Goal: Navigation & Orientation: Find specific page/section

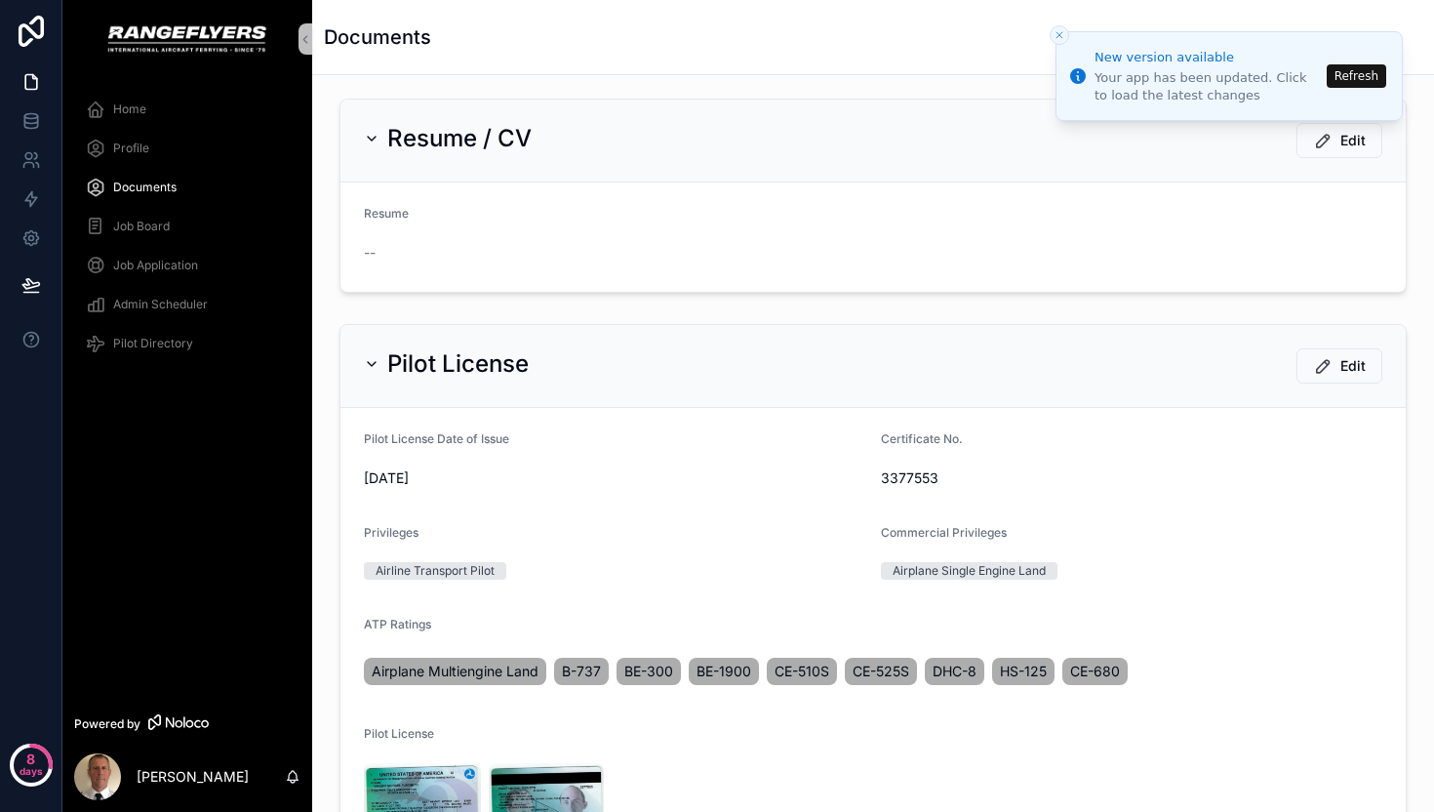
click at [1059, 34] on line "Close toast" at bounding box center [1060, 35] width 6 height 6
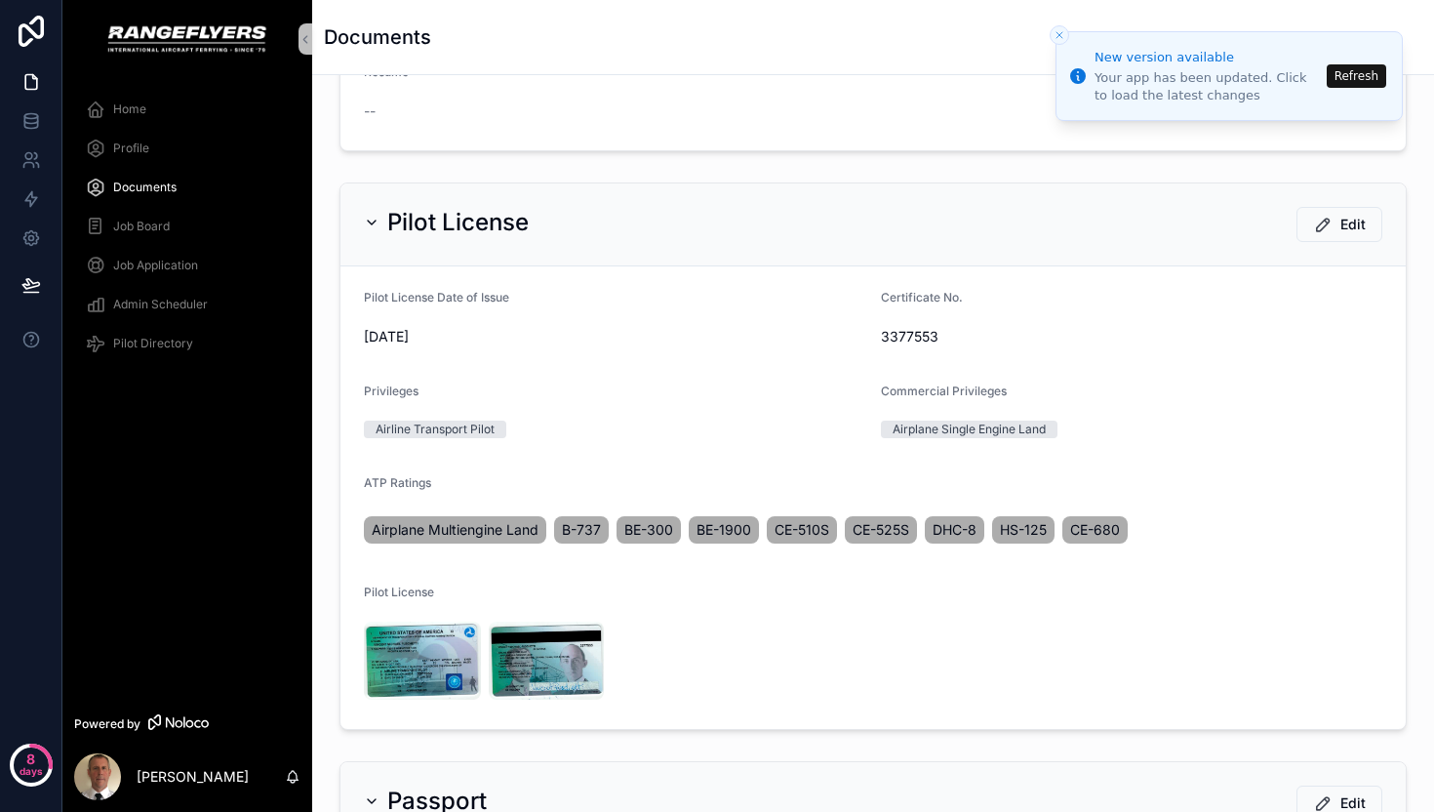
scroll to position [335, 0]
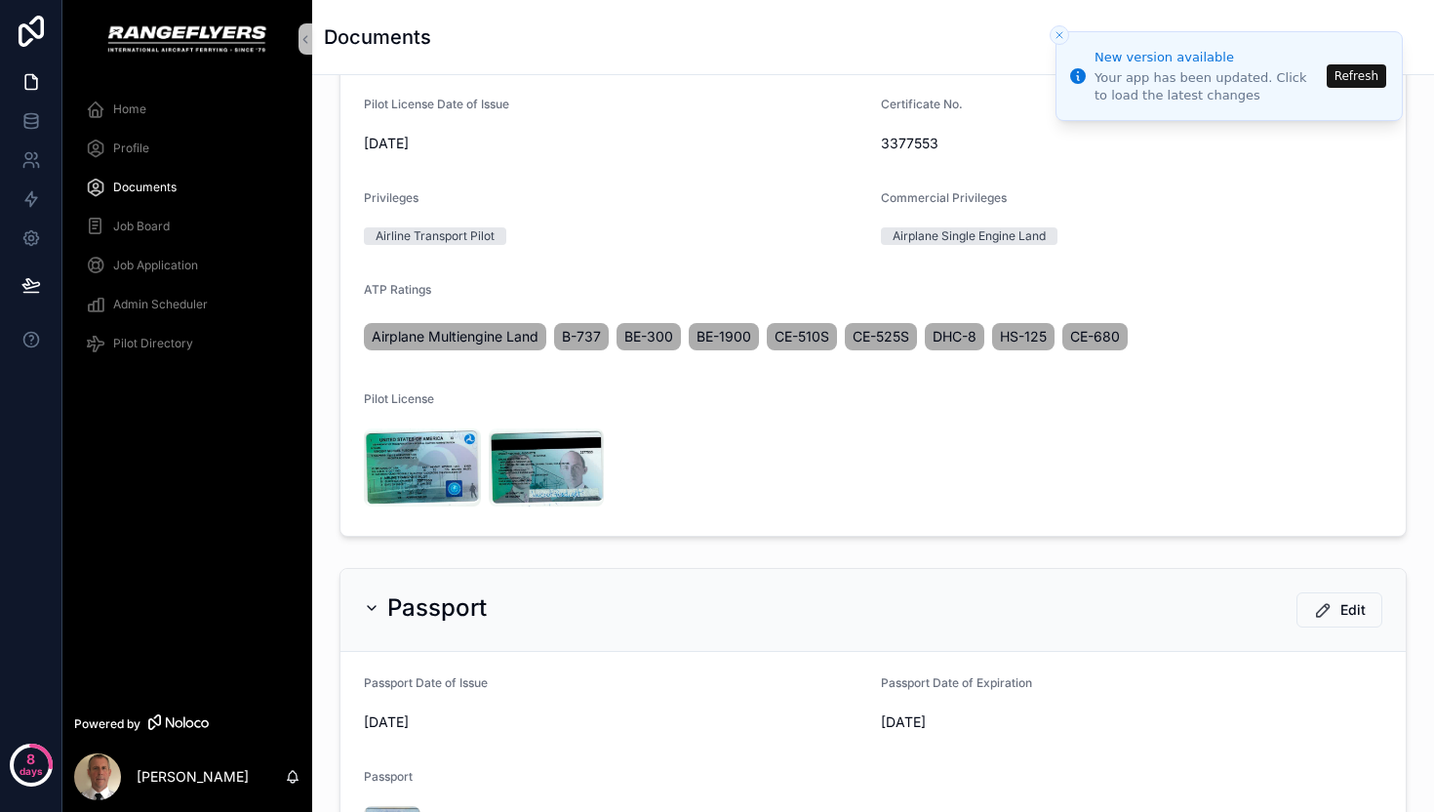
click at [137, 116] on span "Home" at bounding box center [129, 109] width 33 height 16
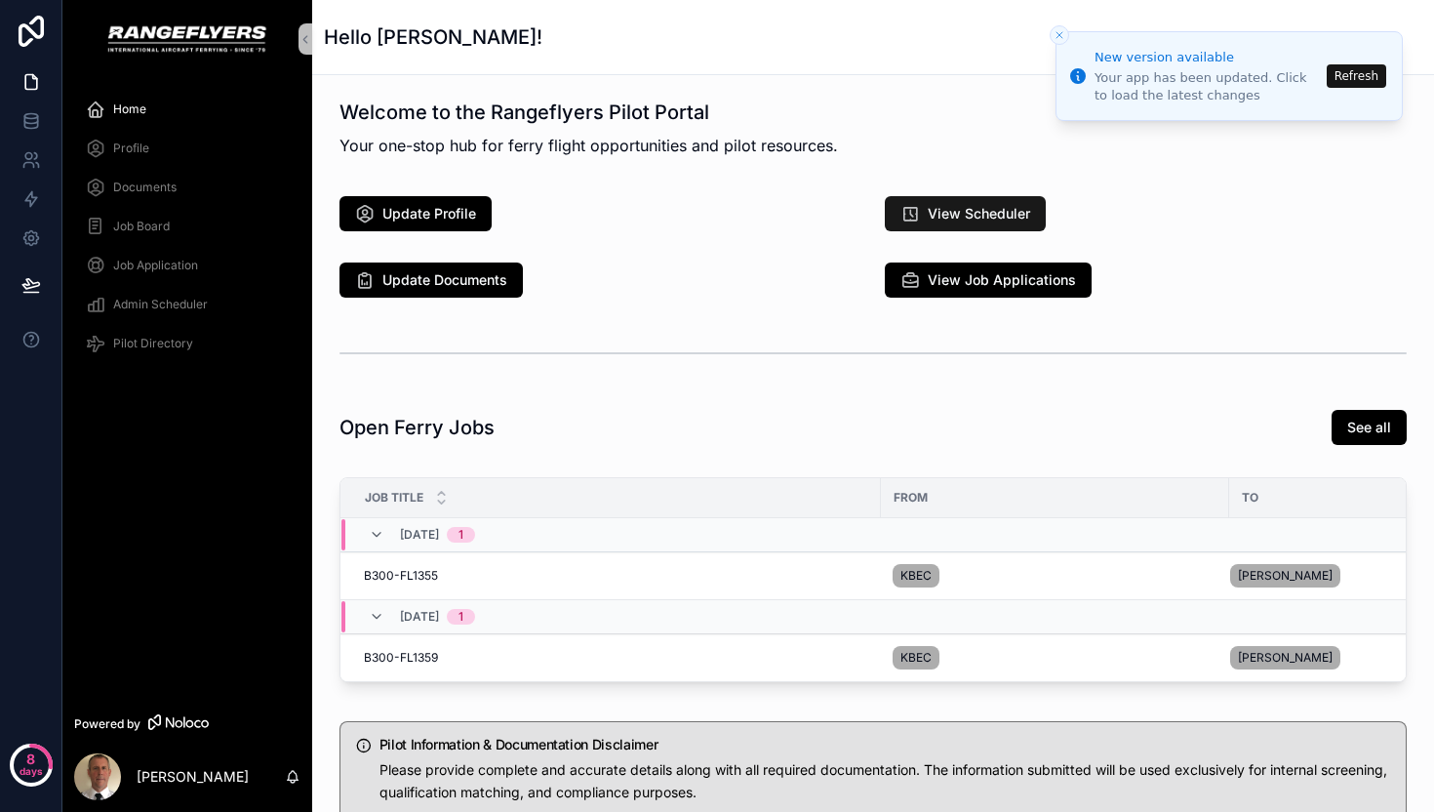
click at [949, 215] on span "View Scheduler" at bounding box center [979, 214] width 102 height 20
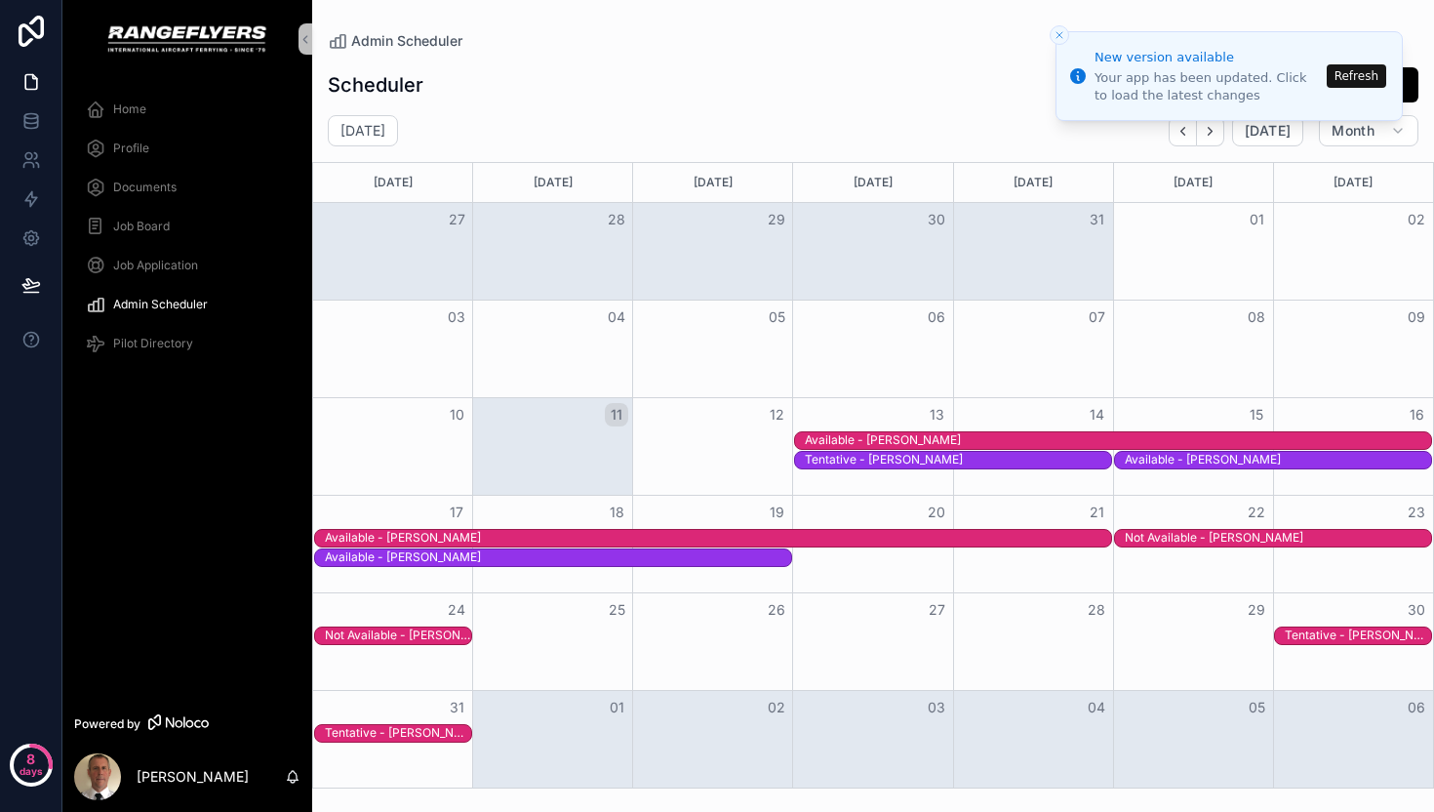
click at [144, 109] on span "Home" at bounding box center [129, 109] width 33 height 16
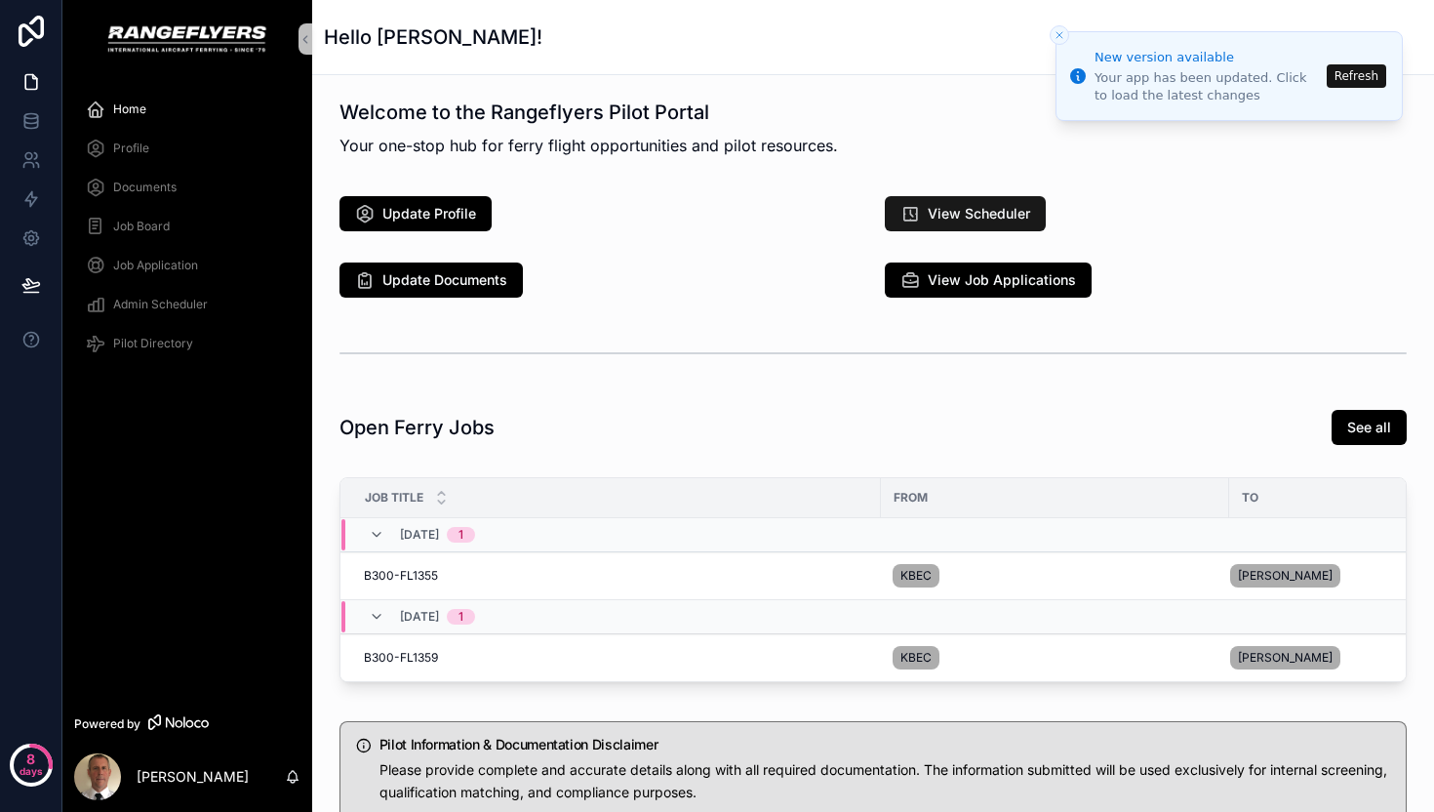
click at [932, 216] on span "View Scheduler" at bounding box center [979, 214] width 102 height 20
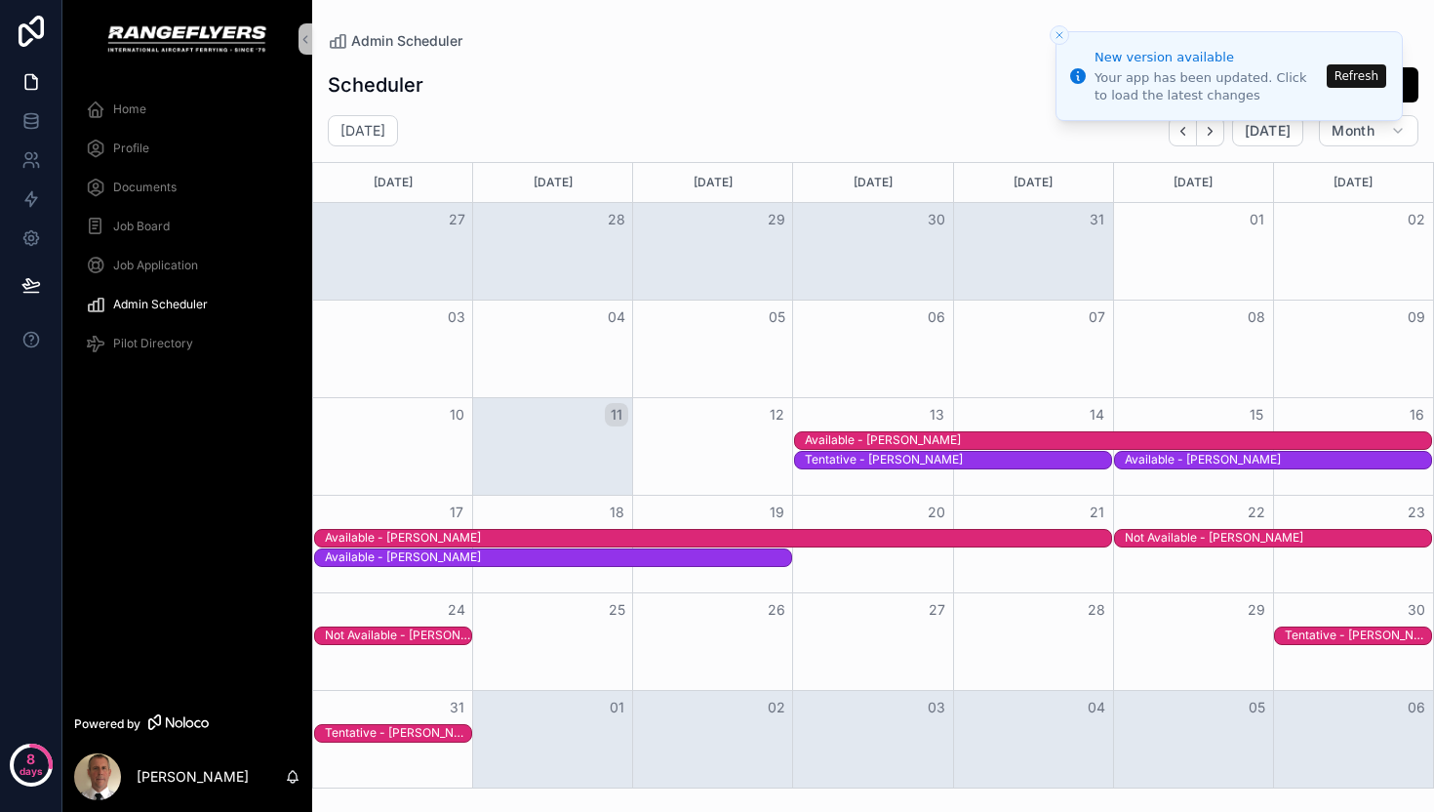
click at [153, 340] on span "Pilot Directory" at bounding box center [153, 344] width 80 height 16
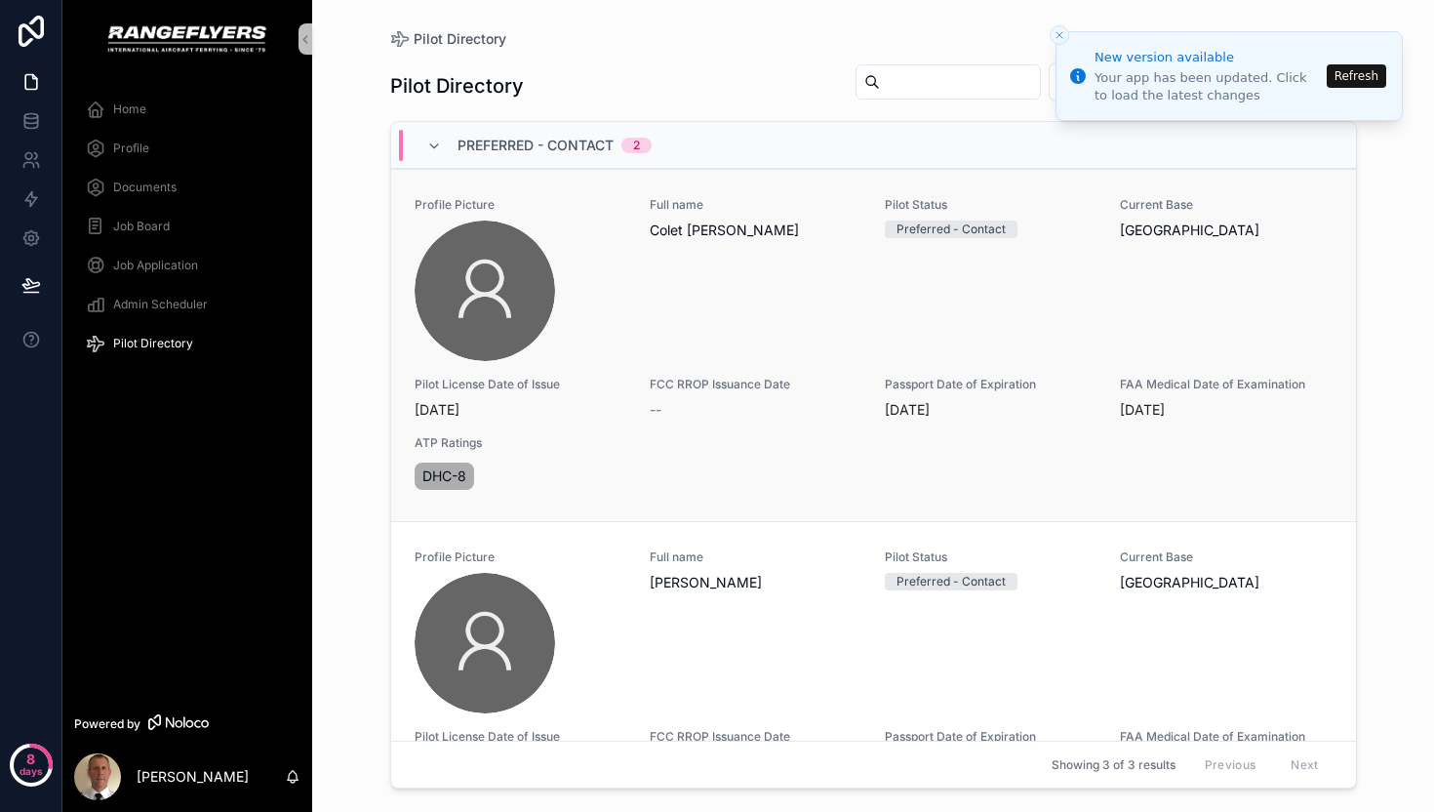
click at [784, 445] on span "ATP Ratings" at bounding box center [874, 443] width 918 height 16
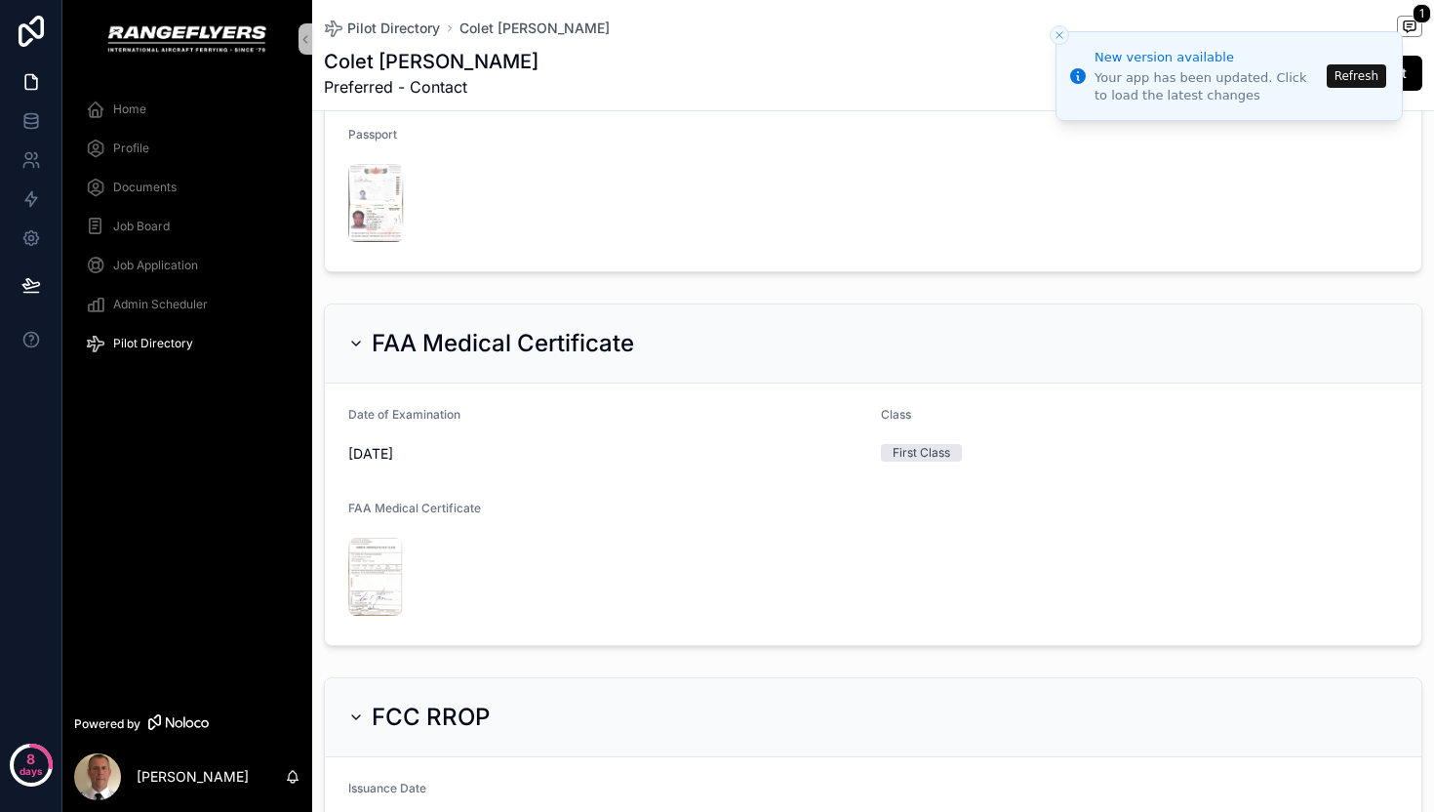
scroll to position [1492, 0]
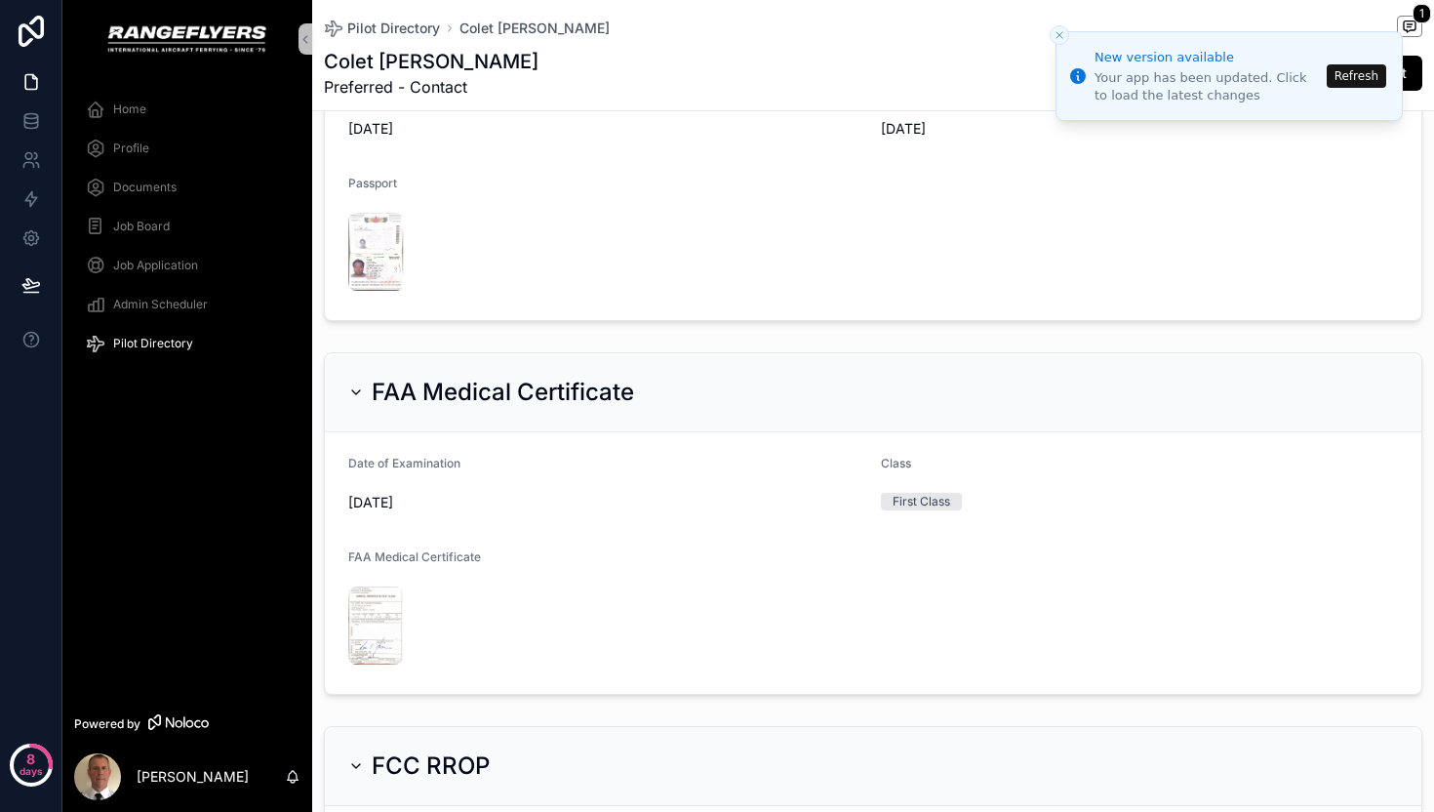
click at [1349, 77] on button "Refresh" at bounding box center [1357, 75] width 60 height 23
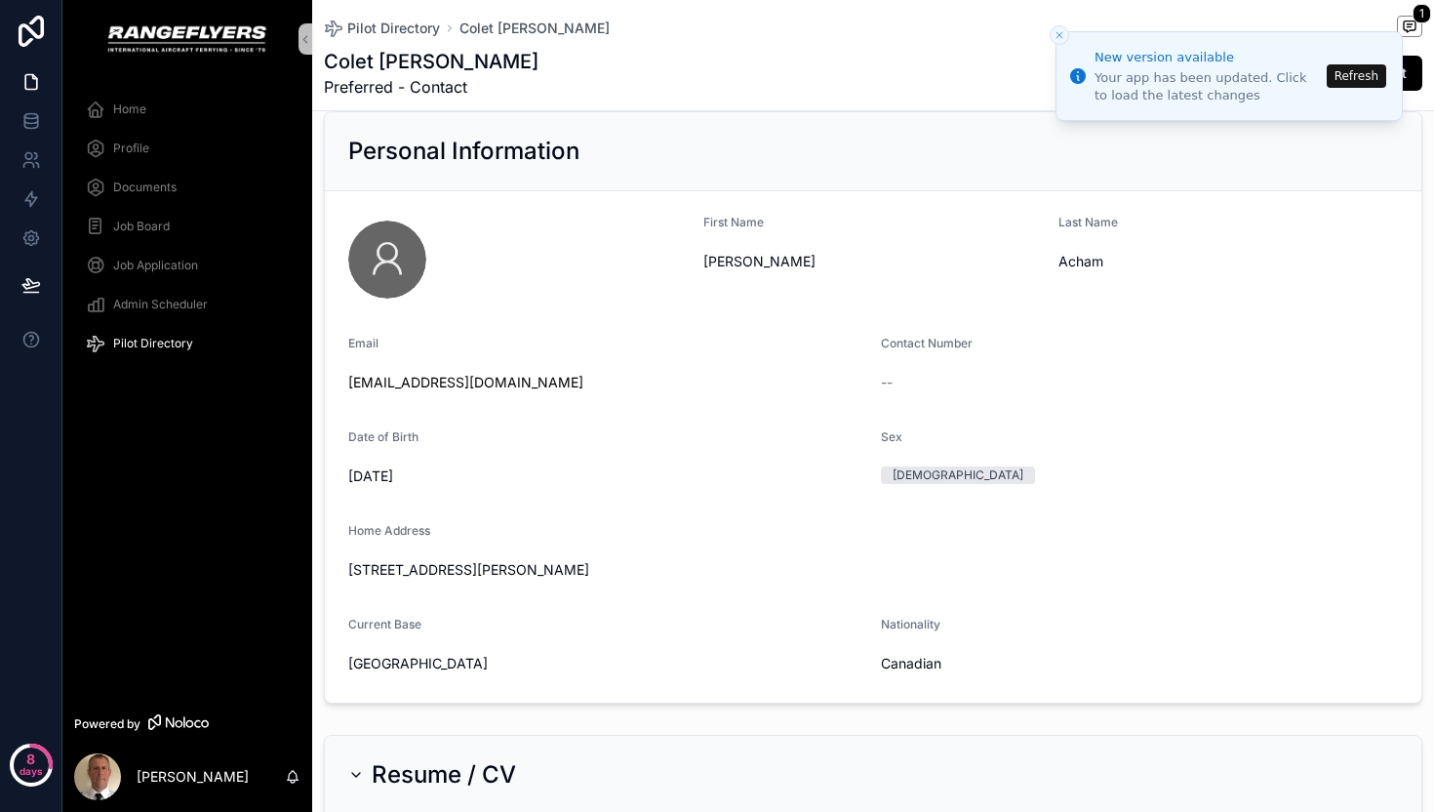
scroll to position [20, 0]
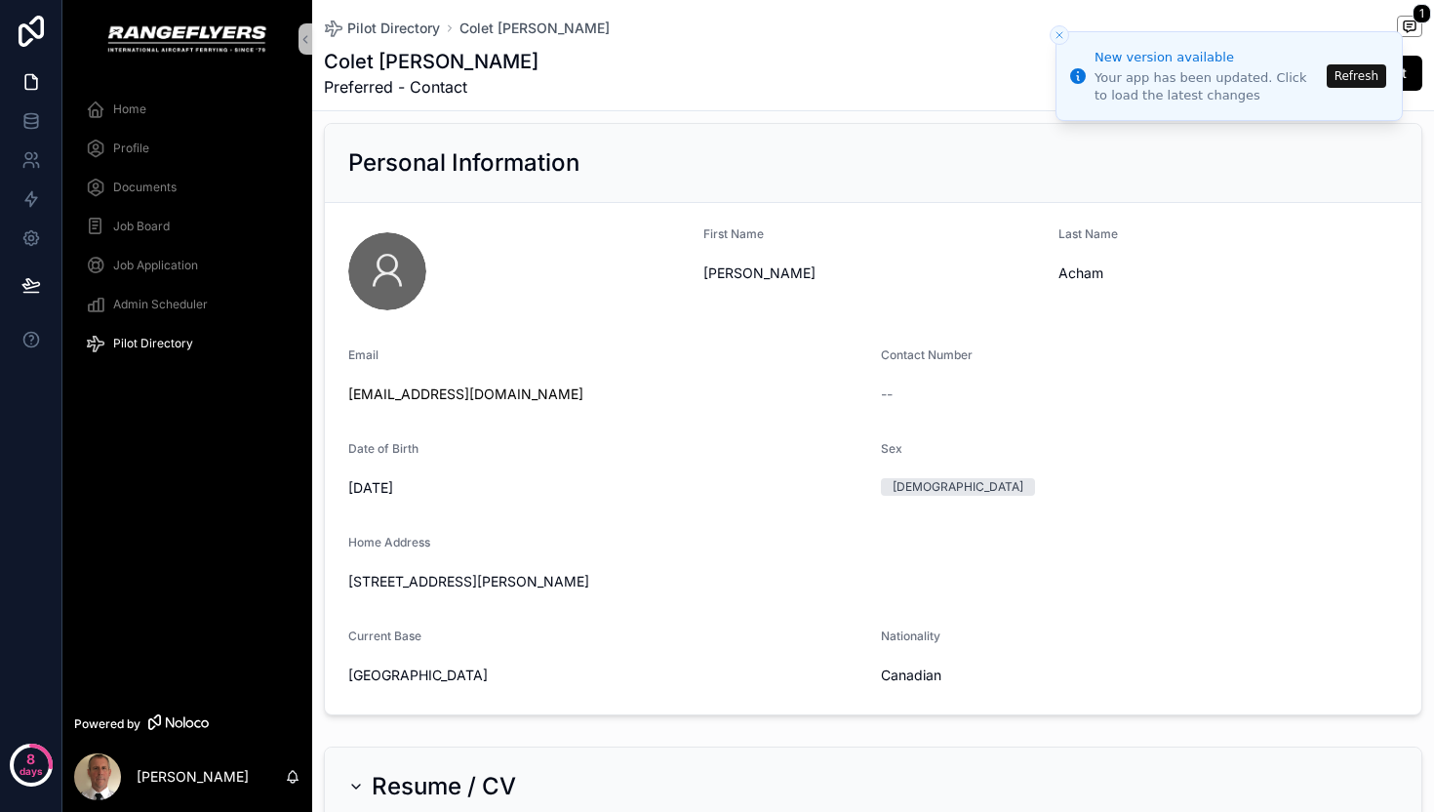
click at [139, 114] on span "Home" at bounding box center [129, 109] width 33 height 16
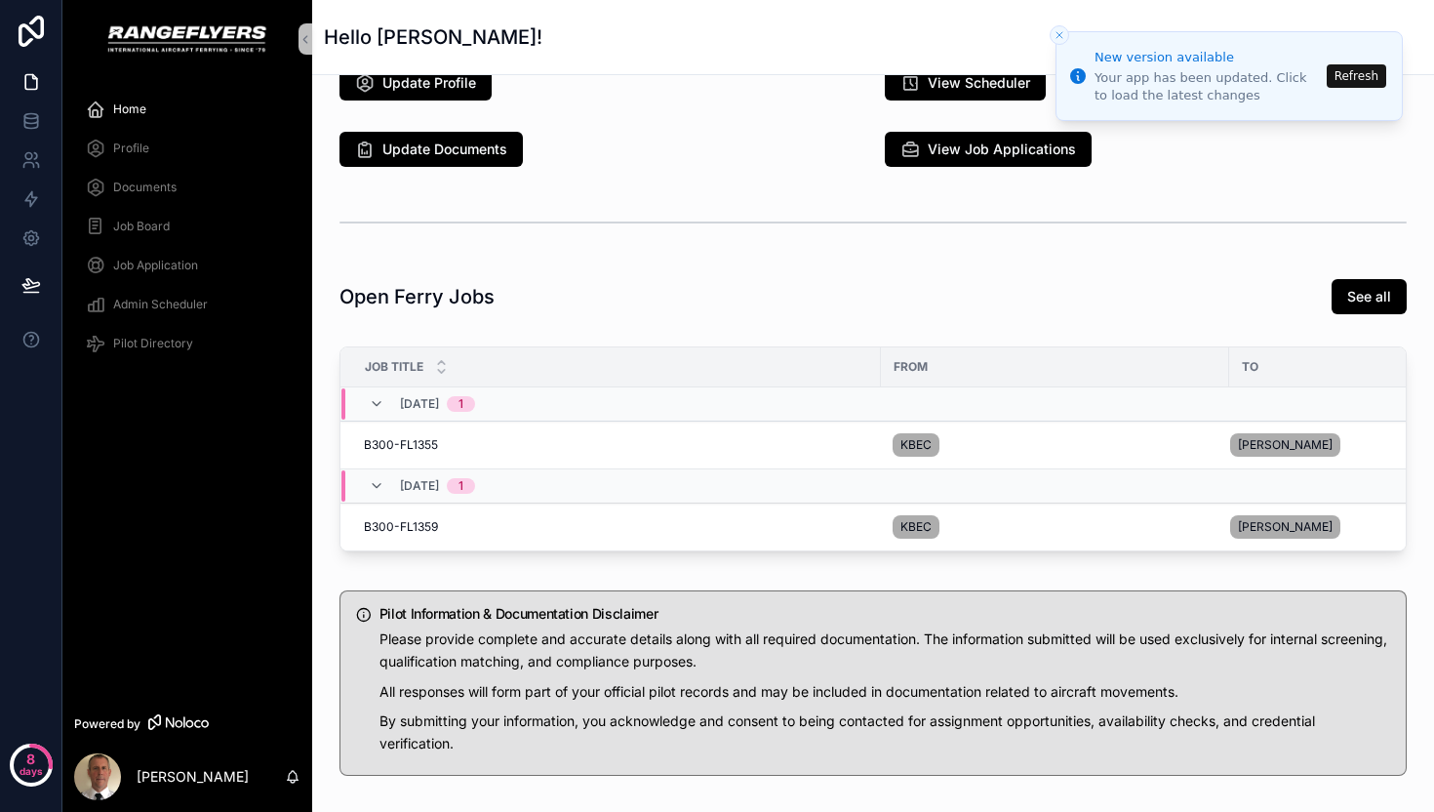
scroll to position [132, 0]
